Goal: Transaction & Acquisition: Purchase product/service

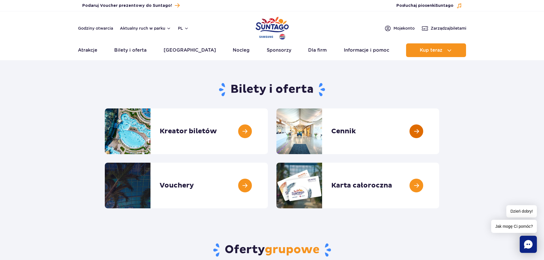
click at [439, 133] on link at bounding box center [439, 132] width 0 height 46
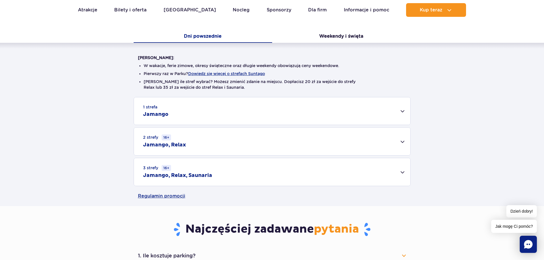
click at [338, 117] on div "1 strefa Jamango" at bounding box center [272, 110] width 277 height 27
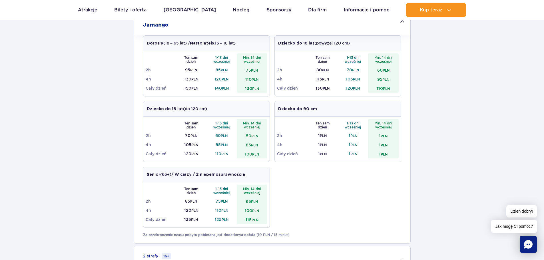
scroll to position [143, 0]
